Goal: Navigation & Orientation: Find specific page/section

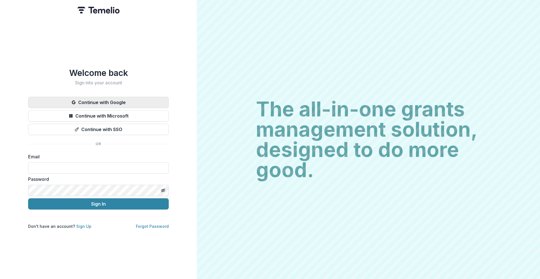
click at [145, 98] on button "Continue with Google" at bounding box center [98, 102] width 141 height 11
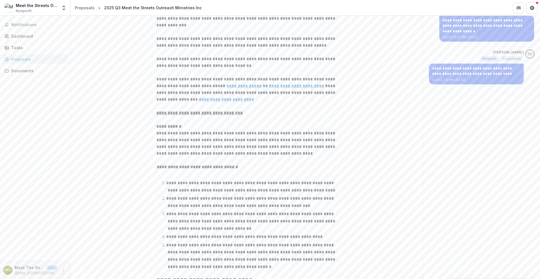
scroll to position [100, 0]
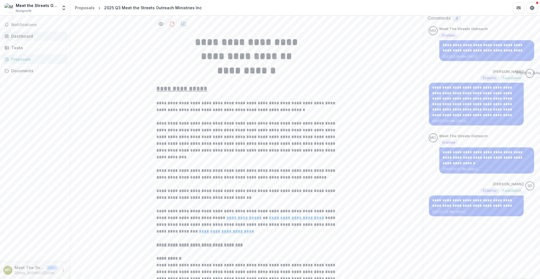
click at [42, 36] on div "Dashboard" at bounding box center [37, 36] width 52 height 6
